Goal: Information Seeking & Learning: Learn about a topic

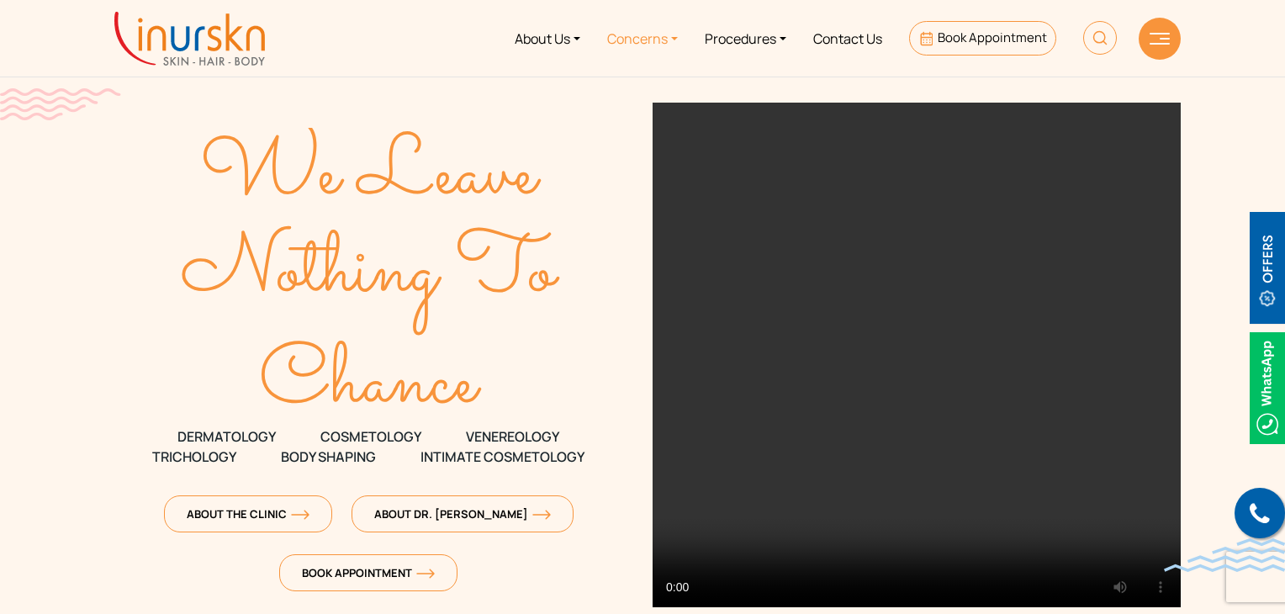
click at [638, 41] on link "Concerns" at bounding box center [643, 38] width 98 height 63
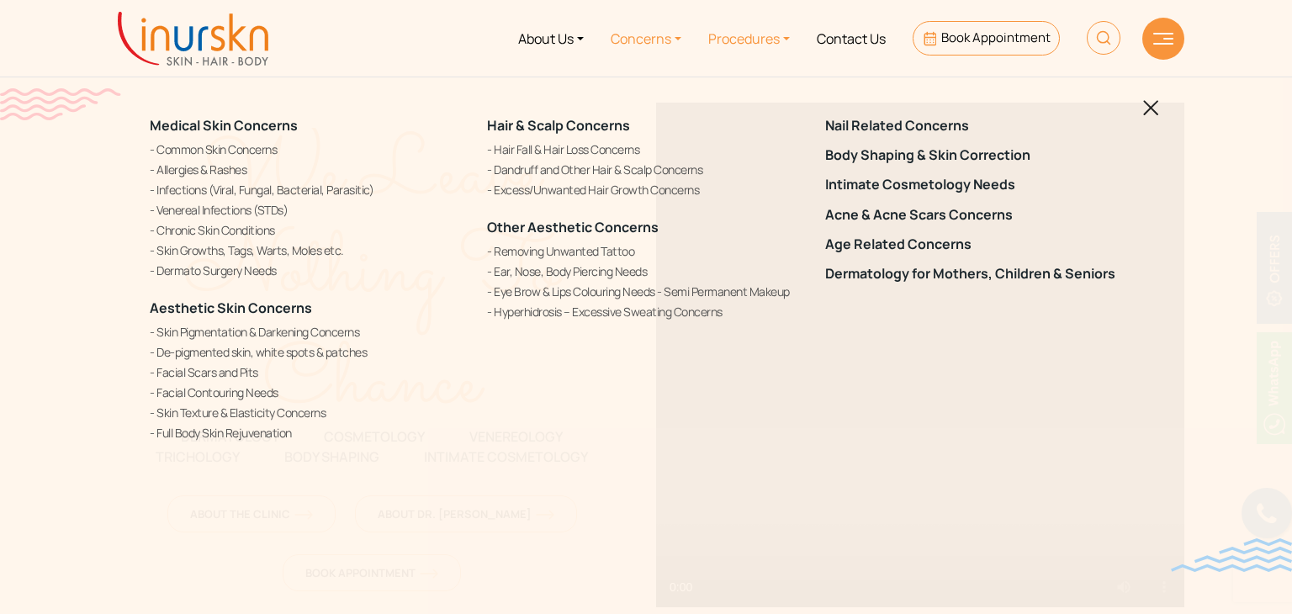
click at [730, 38] on link "Procedures" at bounding box center [749, 38] width 109 height 63
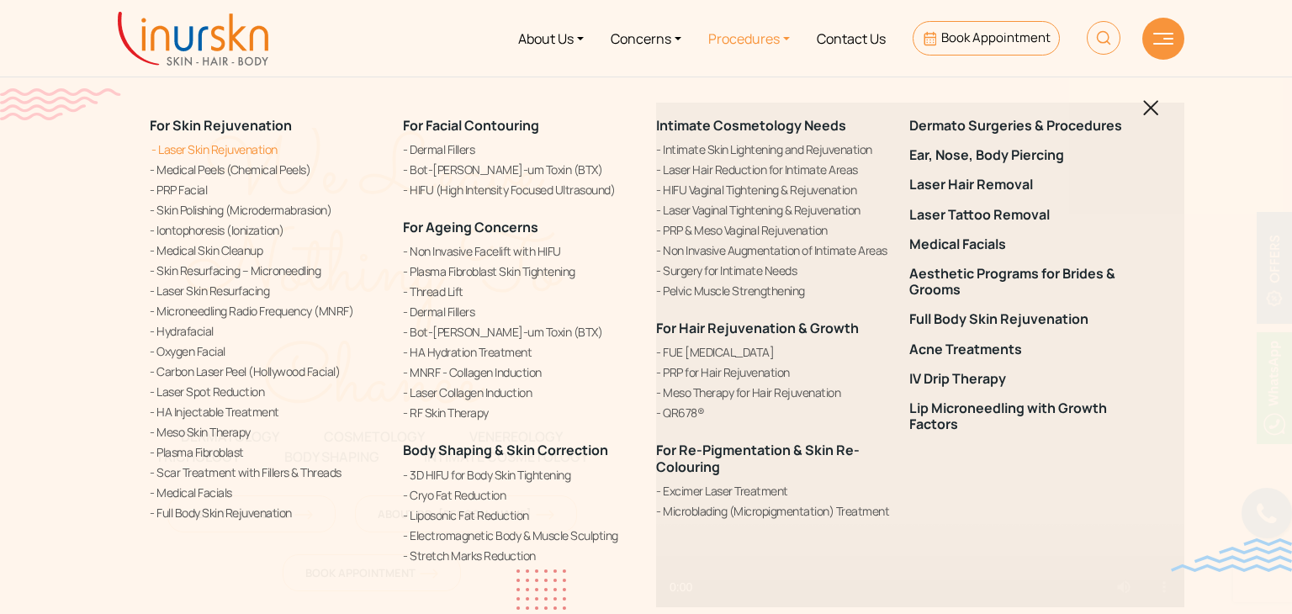
click at [214, 151] on link "Laser Skin Rejuvenation" at bounding box center [266, 149] width 233 height 18
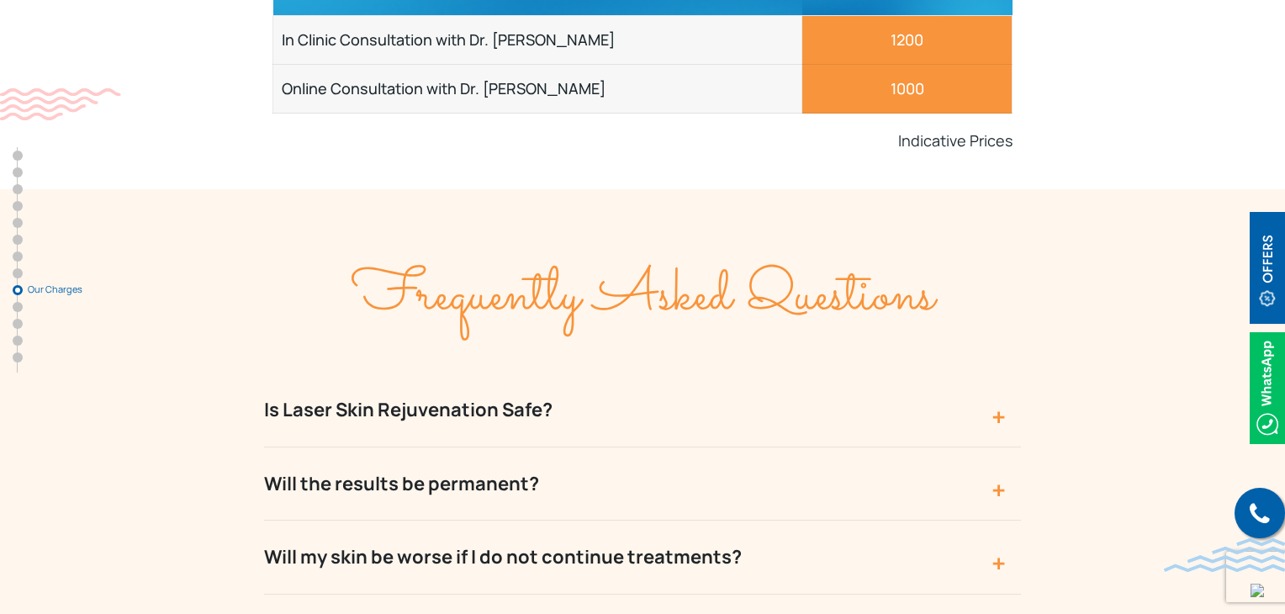
scroll to position [6814, 0]
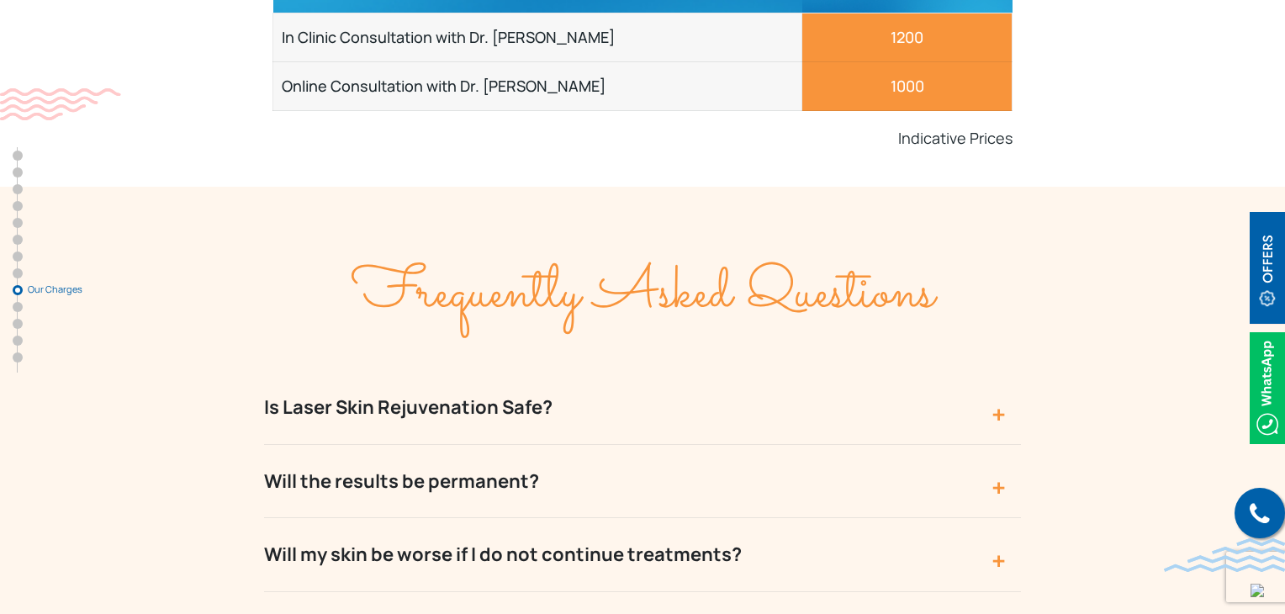
click at [525, 371] on button "Is Laser Skin Rejuvenation Safe?" at bounding box center [642, 407] width 757 height 73
